Goal: Task Accomplishment & Management: Complete application form

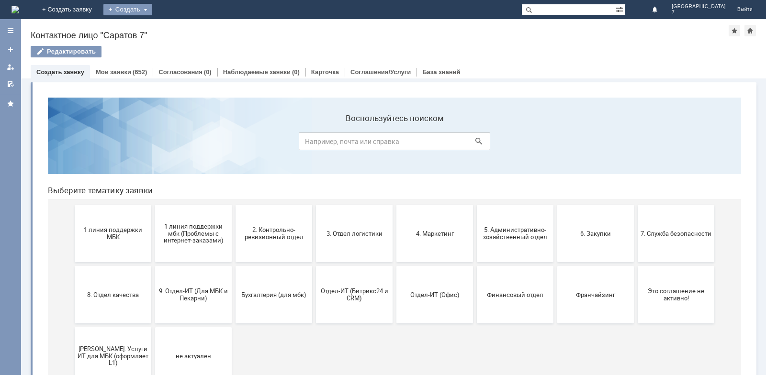
click at [152, 10] on div "Создать" at bounding box center [127, 9] width 49 height 11
click at [178, 26] on link "Заявка" at bounding box center [141, 28] width 73 height 11
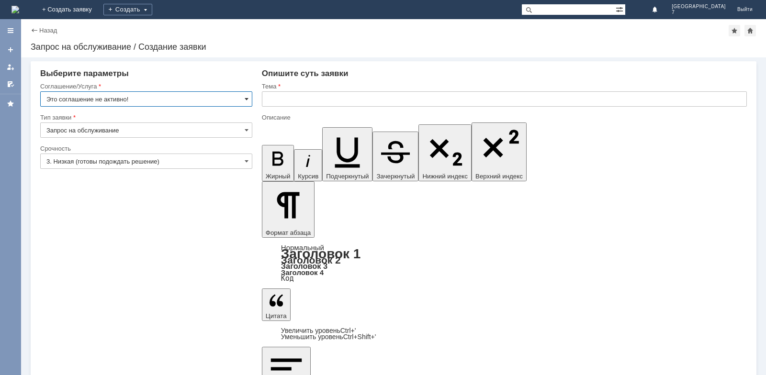
click at [247, 99] on span at bounding box center [247, 99] width 4 height 8
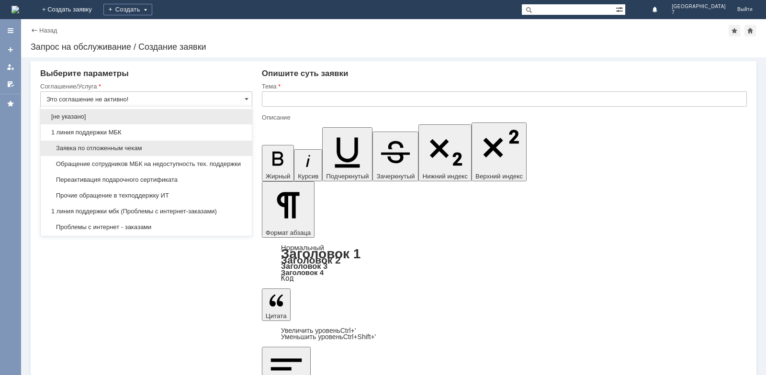
click at [130, 148] on span "Заявка по отложенным чекам" at bounding box center [146, 149] width 200 height 8
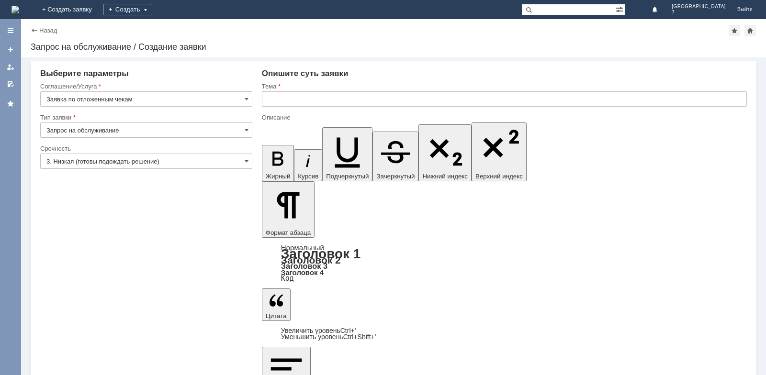
type input "Заявка по отложенным чекам"
click at [246, 130] on span at bounding box center [247, 130] width 4 height 8
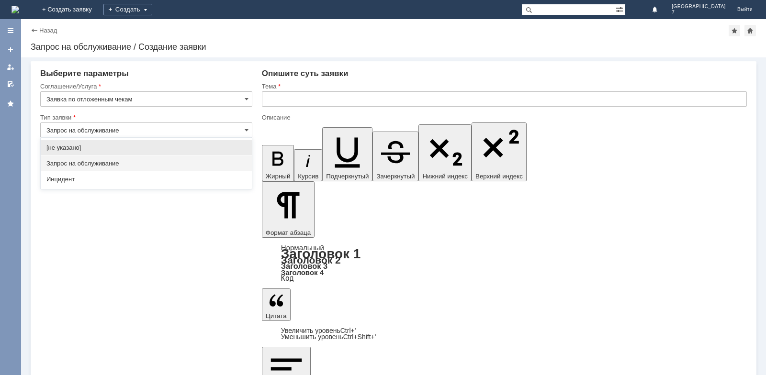
click at [101, 164] on span "Запрос на обслуживание" at bounding box center [146, 164] width 200 height 8
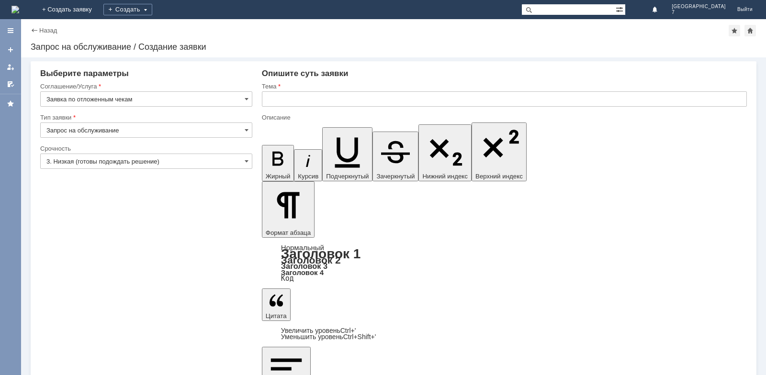
type input "Запрос на обслуживание"
click at [246, 161] on span at bounding box center [247, 161] width 4 height 8
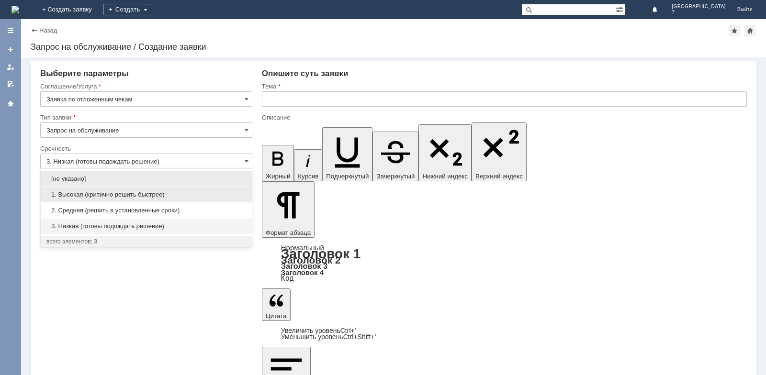
click at [94, 198] on span "1. Высокая (критично решить быстрее)" at bounding box center [146, 195] width 200 height 8
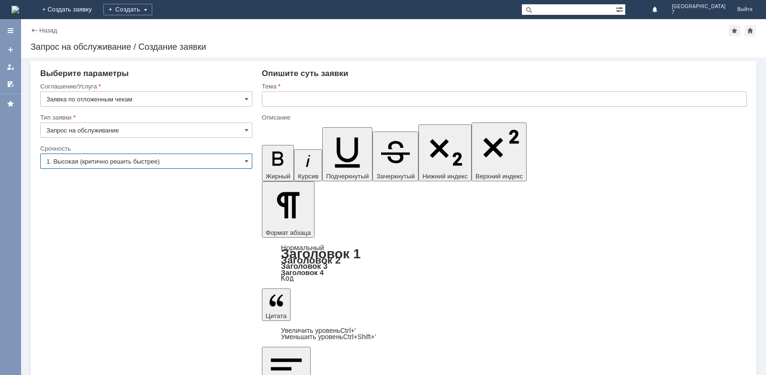
type input "1. Высокая (критично решить быстрее)"
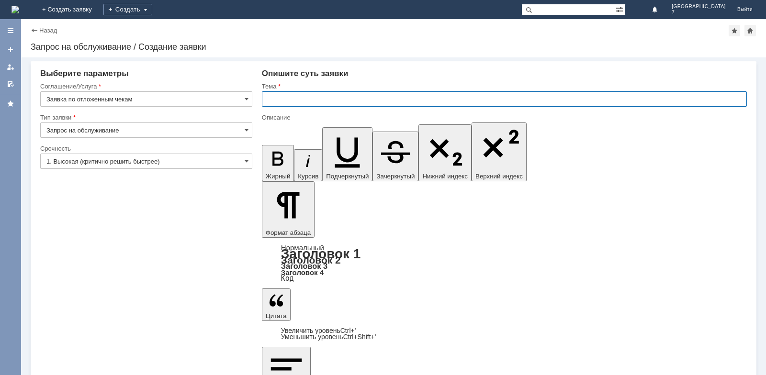
click at [281, 101] on input "text" at bounding box center [504, 98] width 485 height 15
type input "мбк Саратов 7 отложенные чеки"
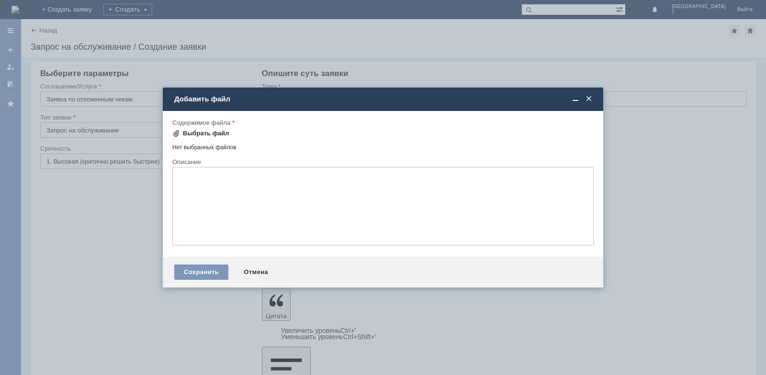
click at [201, 134] on div "Выбрать файл" at bounding box center [206, 134] width 46 height 8
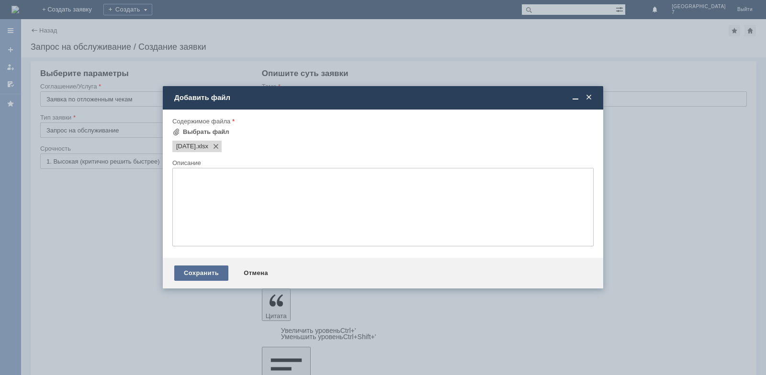
click at [207, 274] on div "Сохранить" at bounding box center [201, 273] width 54 height 15
